Goal: Task Accomplishment & Management: Use online tool/utility

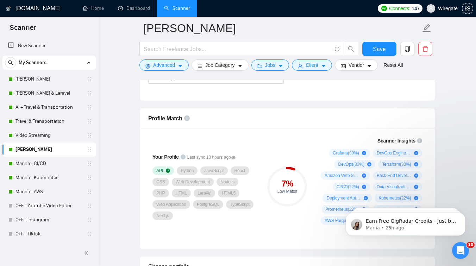
scroll to position [402, 0]
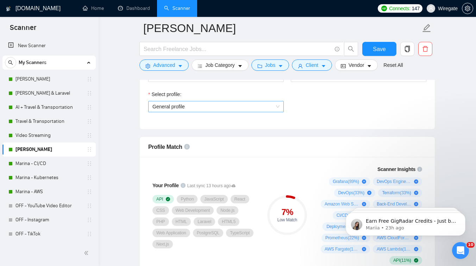
click at [191, 107] on span "General profile" at bounding box center [216, 106] width 127 height 11
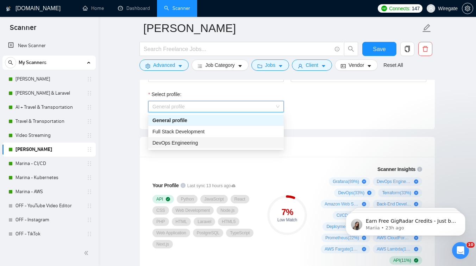
click at [175, 142] on span "DevOps Engineering" at bounding box center [175, 143] width 45 height 6
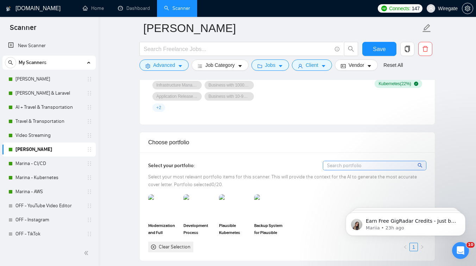
scroll to position [595, 0]
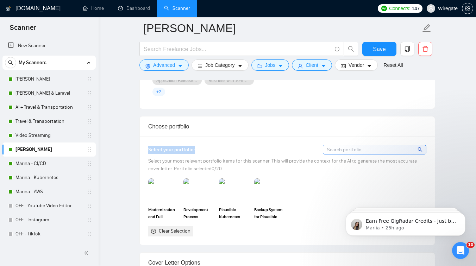
copy span "Select your portfolio:"
drag, startPoint x: 149, startPoint y: 149, endPoint x: 198, endPoint y: 149, distance: 49.3
click at [198, 149] on div "Select your portfolio:" at bounding box center [287, 150] width 278 height 10
click at [464, 255] on div "Open Intercom Messenger" at bounding box center [459, 249] width 23 height 23
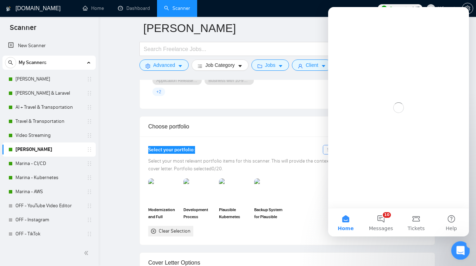
scroll to position [0, 0]
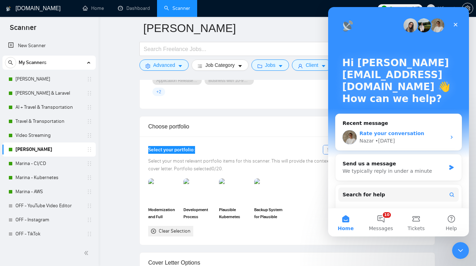
click at [404, 142] on div "Nazar • 2d ago" at bounding box center [403, 140] width 87 height 7
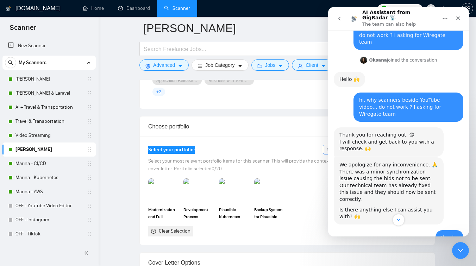
scroll to position [899, 0]
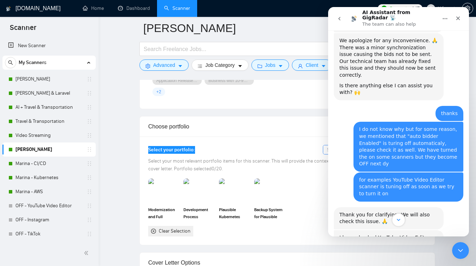
click at [399, 221] on icon "Scroll to bottom" at bounding box center [399, 220] width 6 height 6
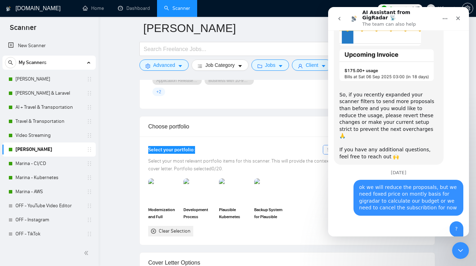
scroll to position [8450, 0]
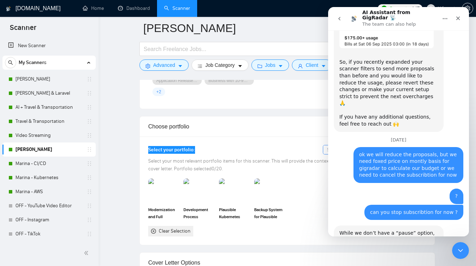
click at [341, 17] on icon "go back" at bounding box center [340, 19] width 6 height 6
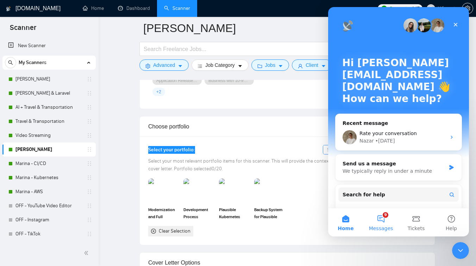
click at [388, 220] on button "9 Messages" at bounding box center [381, 223] width 35 height 28
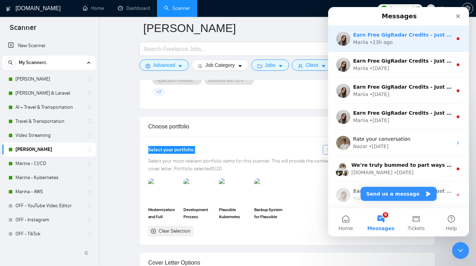
click at [399, 39] on div "Mariia • 23h ago" at bounding box center [402, 42] width 99 height 7
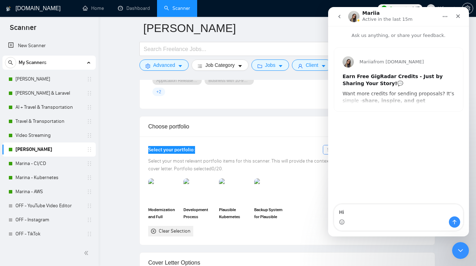
type textarea "Hi"
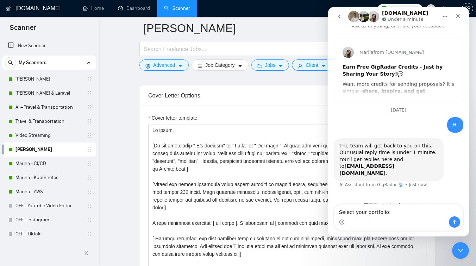
scroll to position [14, 0]
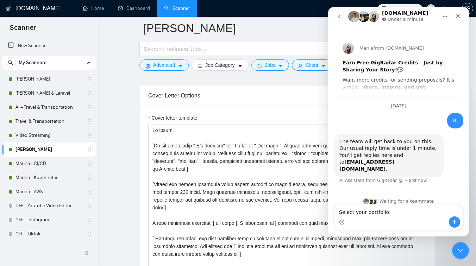
click at [340, 212] on textarea "Select your portfolio:" at bounding box center [398, 211] width 129 height 12
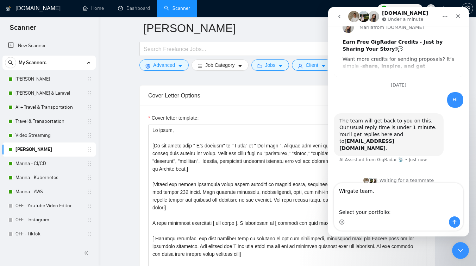
scroll to position [35, 0]
click at [340, 192] on textarea "Wirgate team. Select your portfolio:" at bounding box center [398, 200] width 129 height 33
click at [339, 213] on textarea "from Wirgate team. Select your portfolio:" at bounding box center [398, 200] width 129 height 33
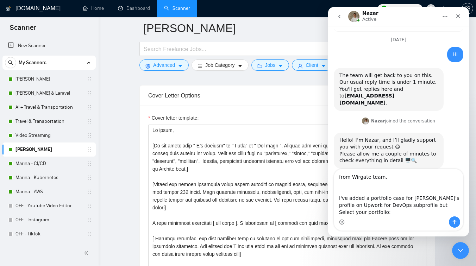
scroll to position [87, 0]
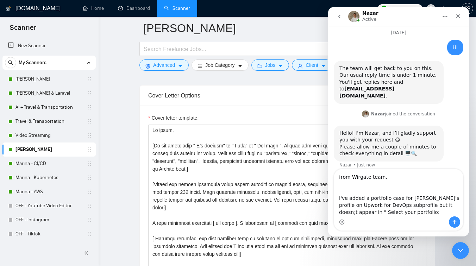
click at [397, 213] on textarea "from Wirgate team. I've added a portfolio case for Marina's profile on Upwork f…" at bounding box center [398, 192] width 129 height 47
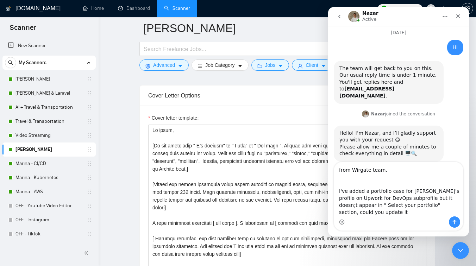
scroll to position [94, 0]
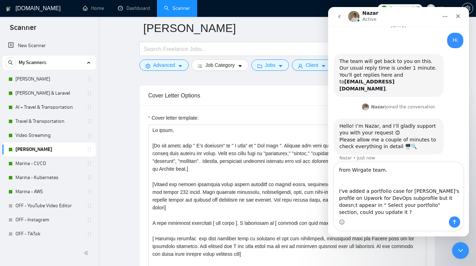
type textarea "from Wirgate team. I've added a portfolio case for Marina's profile on Upwork f…"
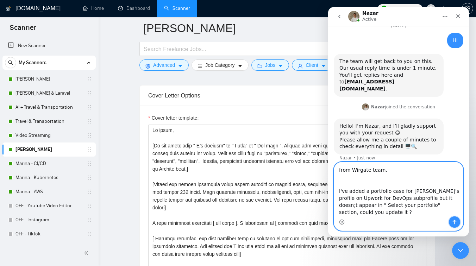
click at [455, 219] on button "Send a message…" at bounding box center [454, 222] width 11 height 11
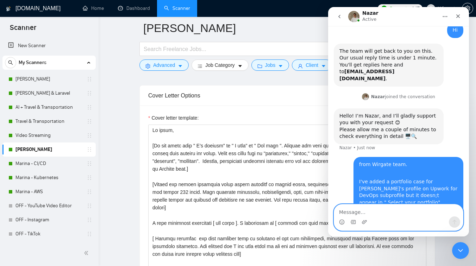
scroll to position [111, 0]
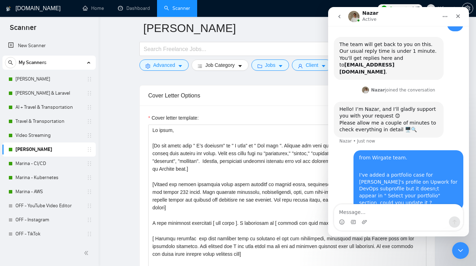
click at [354, 15] on img "Intercom messenger" at bounding box center [353, 16] width 11 height 11
click at [460, 255] on div "Close Intercom Messenger" at bounding box center [459, 249] width 17 height 17
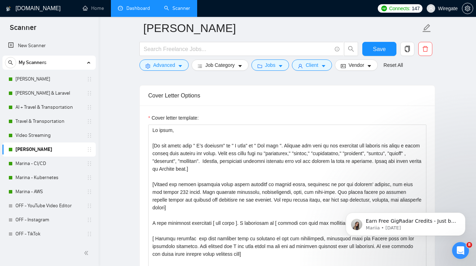
click at [131, 8] on link "Dashboard" at bounding box center [134, 8] width 32 height 6
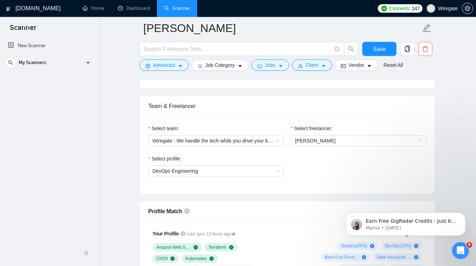
scroll to position [325, 0]
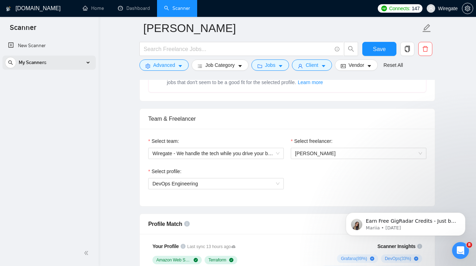
click at [56, 60] on div "My Scanners" at bounding box center [49, 63] width 88 height 14
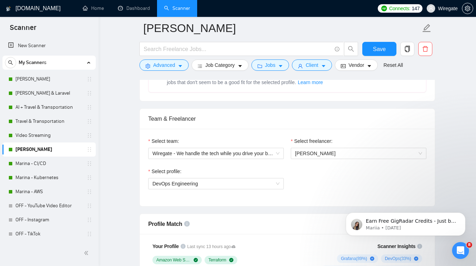
click at [144, 5] on link "Dashboard" at bounding box center [134, 8] width 32 height 6
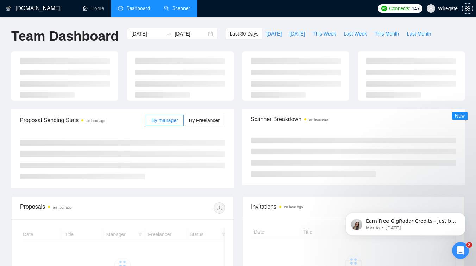
click at [190, 5] on link "Scanner" at bounding box center [177, 8] width 26 height 6
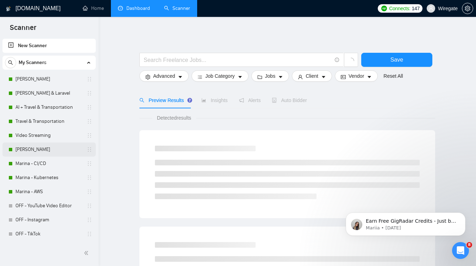
click at [46, 149] on link "[PERSON_NAME]" at bounding box center [49, 150] width 67 height 14
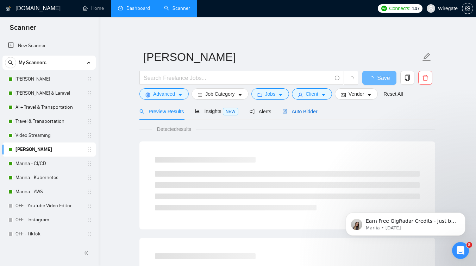
click at [301, 109] on span "Auto Bidder" at bounding box center [300, 112] width 35 height 6
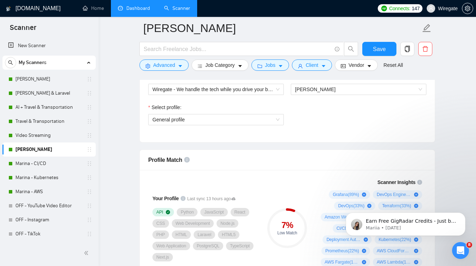
scroll to position [371, 0]
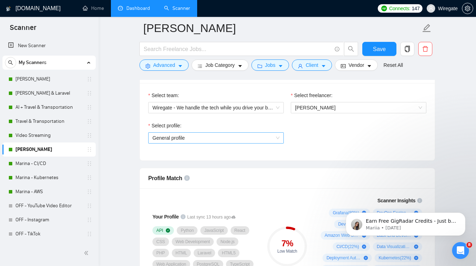
click at [211, 138] on span "General profile" at bounding box center [216, 138] width 127 height 11
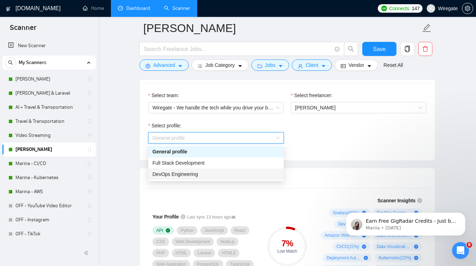
click at [184, 176] on span "DevOps Engineering" at bounding box center [175, 175] width 45 height 6
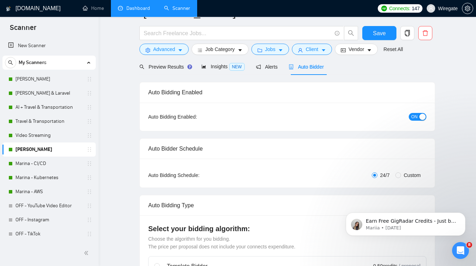
scroll to position [0, 0]
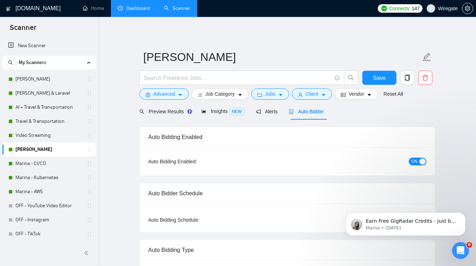
click at [138, 7] on link "Dashboard" at bounding box center [134, 8] width 32 height 6
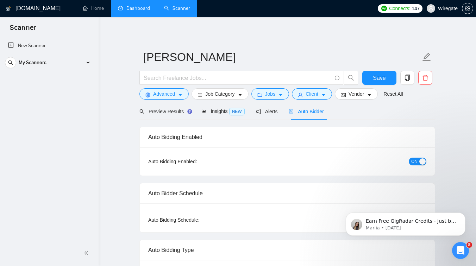
click at [136, 11] on link "Dashboard" at bounding box center [134, 8] width 32 height 6
